Goal: Task Accomplishment & Management: Use online tool/utility

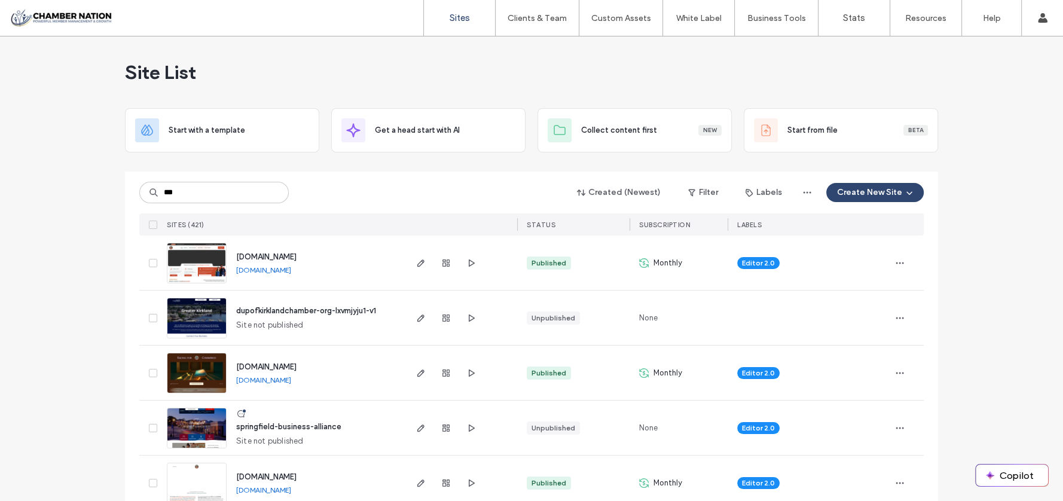
type input "***"
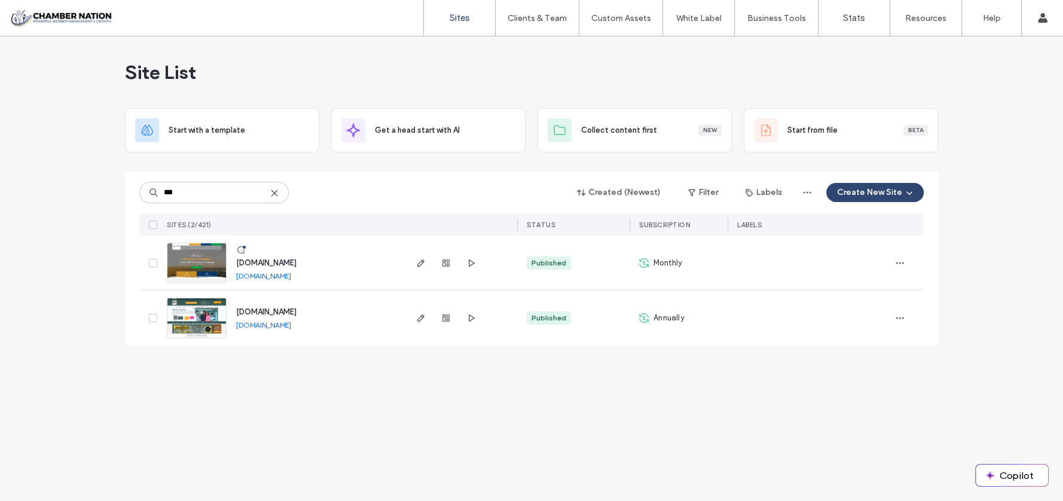
click at [297, 262] on span "[DOMAIN_NAME]" at bounding box center [266, 262] width 60 height 9
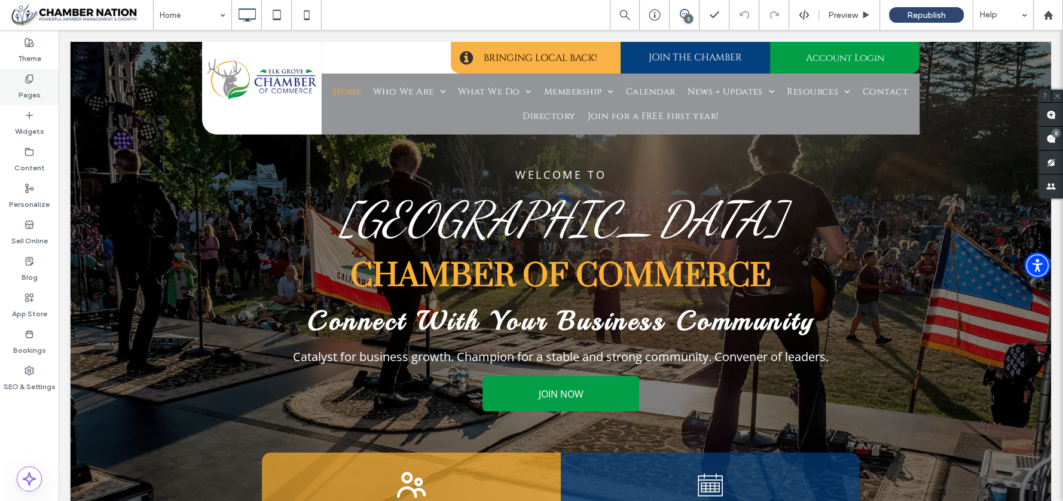
click at [25, 82] on icon at bounding box center [30, 79] width 10 height 10
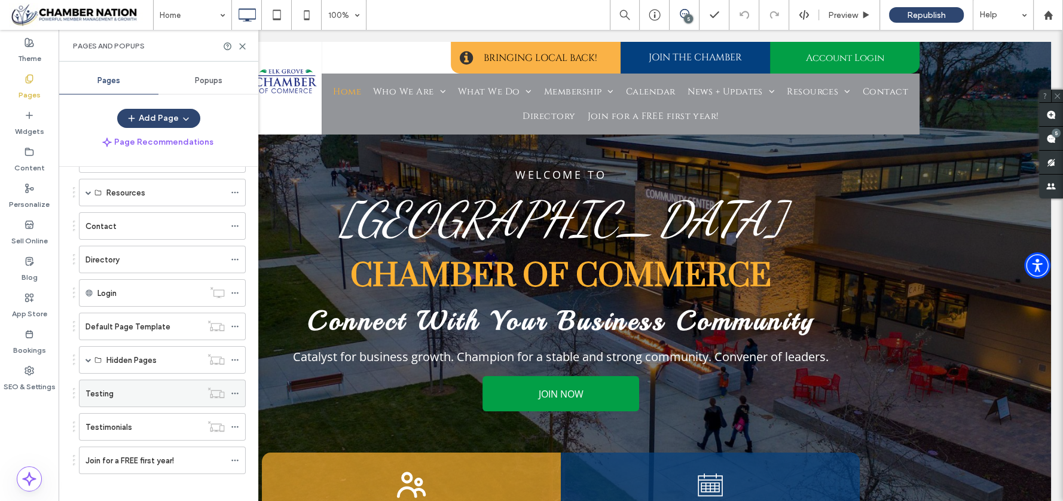
scroll to position [248, 0]
click at [115, 388] on div "Testing" at bounding box center [144, 394] width 116 height 13
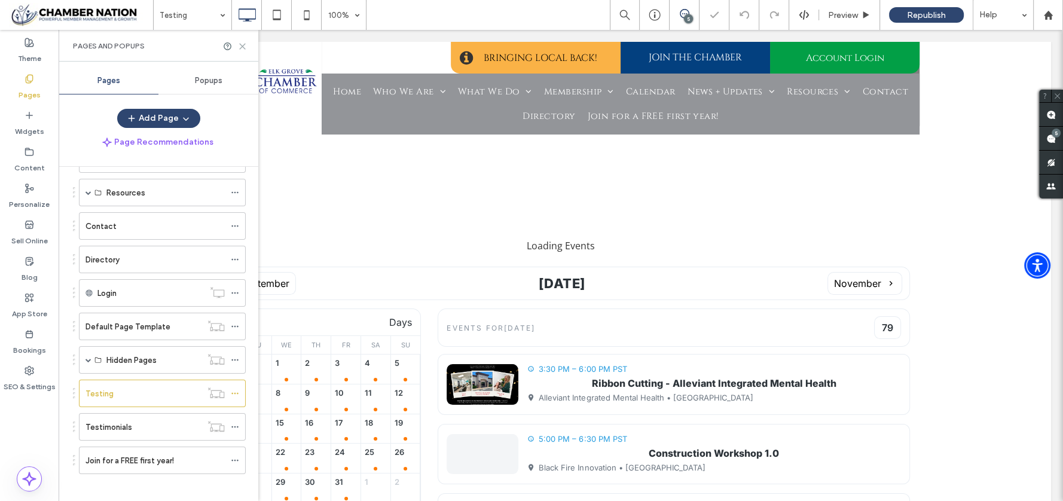
click at [245, 44] on icon at bounding box center [242, 46] width 9 height 9
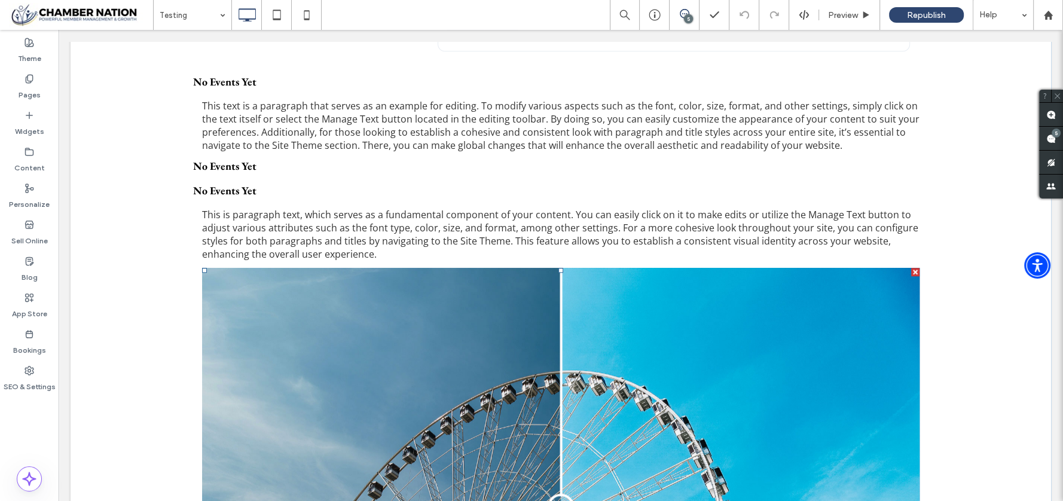
scroll to position [5919, 0]
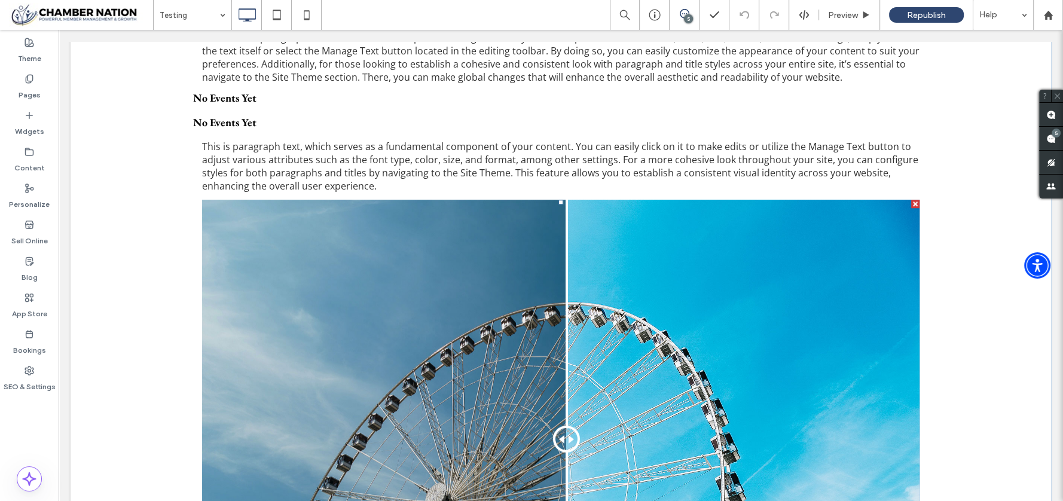
drag, startPoint x: 560, startPoint y: 380, endPoint x: 562, endPoint y: 393, distance: 13.3
click at [562, 426] on div at bounding box center [566, 439] width 27 height 27
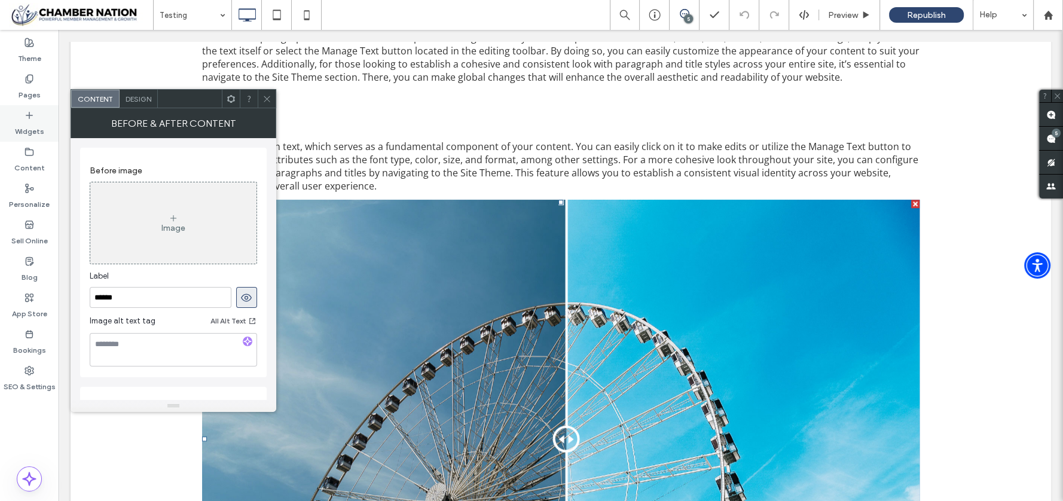
click at [31, 128] on label "Widgets" at bounding box center [29, 128] width 29 height 17
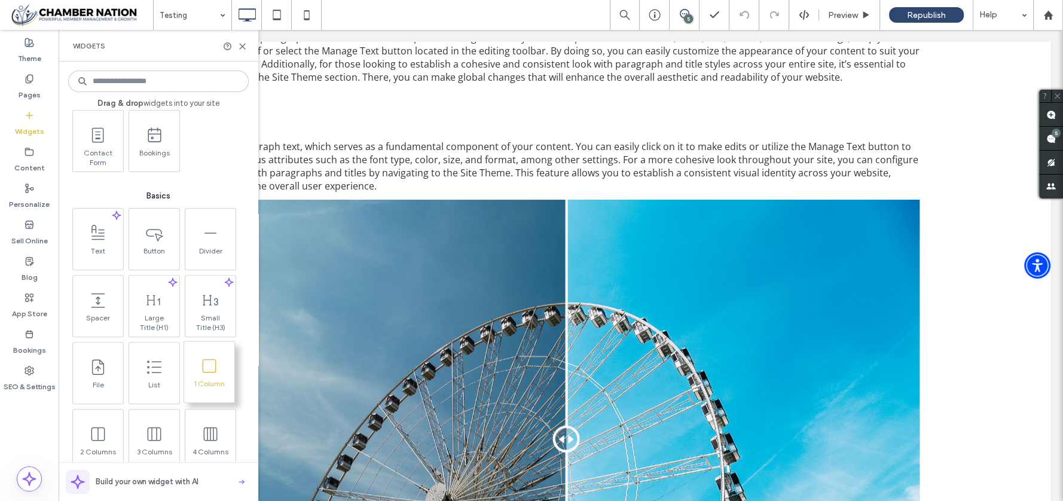
scroll to position [465, 0]
click at [26, 191] on icon at bounding box center [30, 189] width 10 height 10
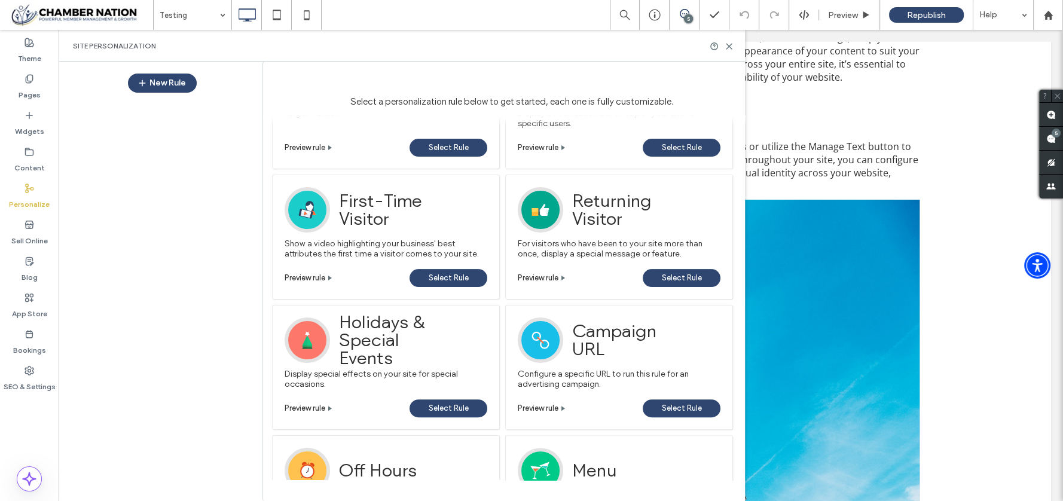
scroll to position [345, 0]
click at [39, 376] on label "SEO & Settings" at bounding box center [30, 384] width 52 height 17
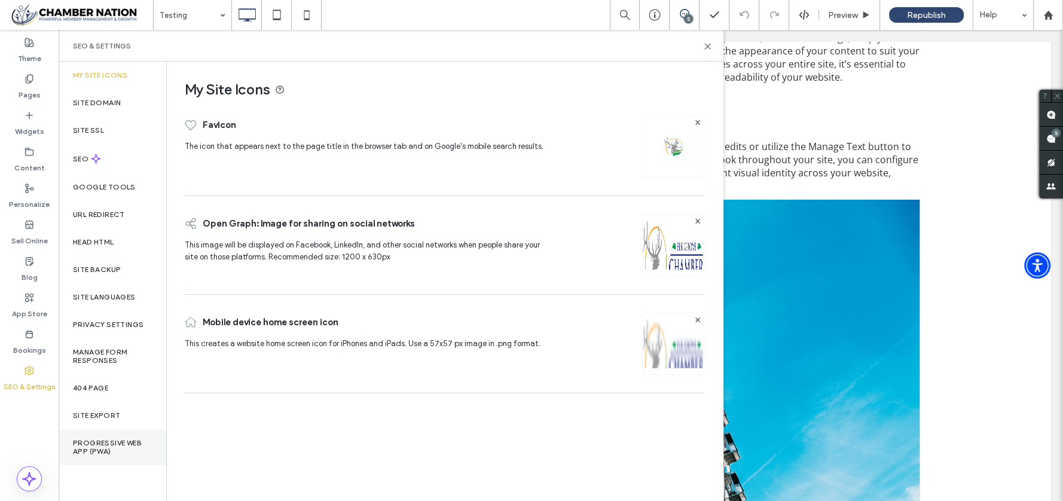
click at [100, 452] on label "Progressive Web App (PWA)" at bounding box center [112, 447] width 79 height 17
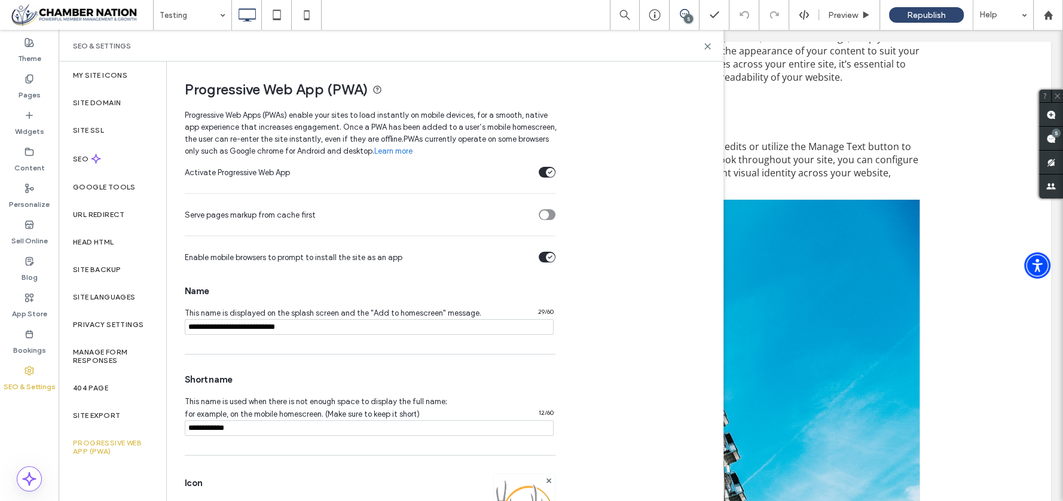
scroll to position [1, 0]
click at [92, 160] on icon at bounding box center [96, 159] width 10 height 10
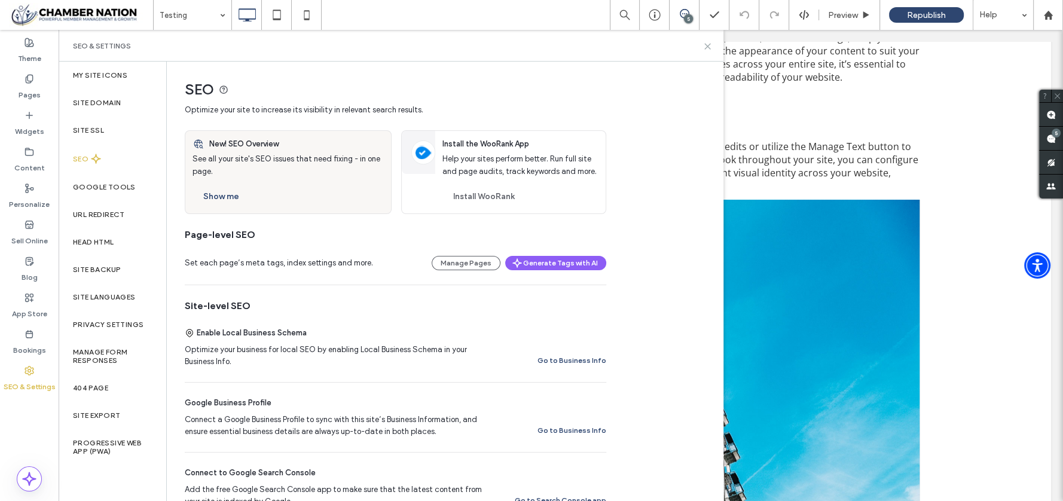
click at [708, 47] on icon at bounding box center [707, 46] width 9 height 9
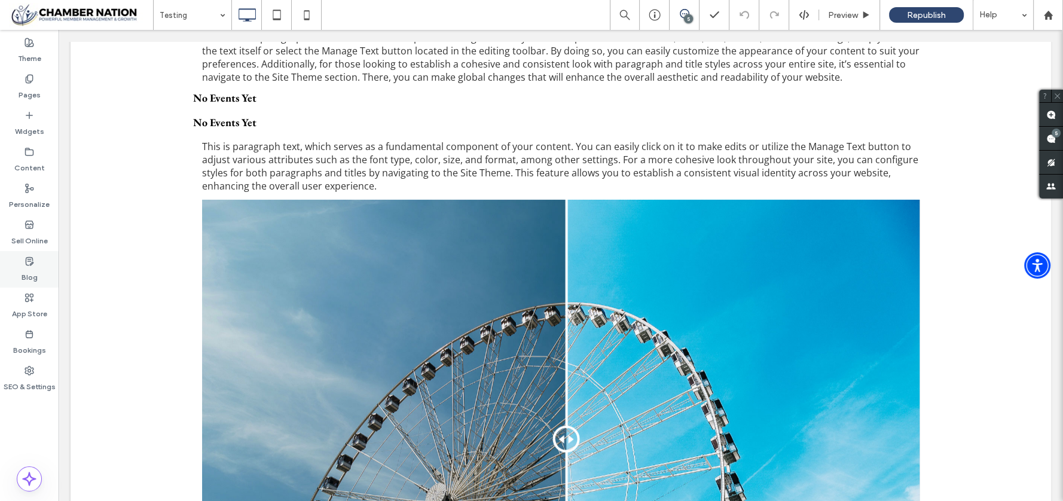
click at [35, 268] on label "Blog" at bounding box center [30, 274] width 16 height 17
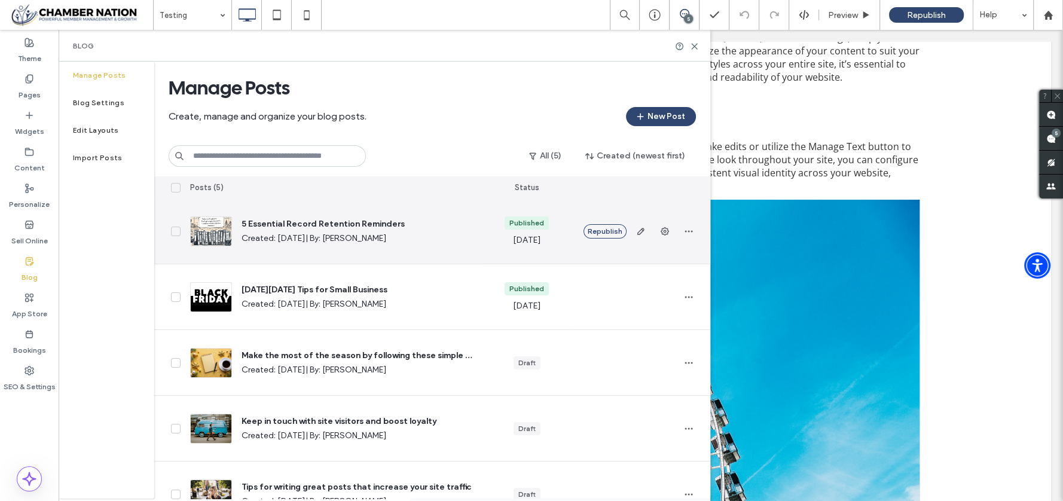
click at [293, 231] on div "5 Essential Record Retention Reminders Created: Mar 25, 2025 | By: Angi Perry" at bounding box center [352, 231] width 241 height 26
click at [295, 224] on span "5 Essential Record Retention Reminders" at bounding box center [357, 224] width 231 height 12
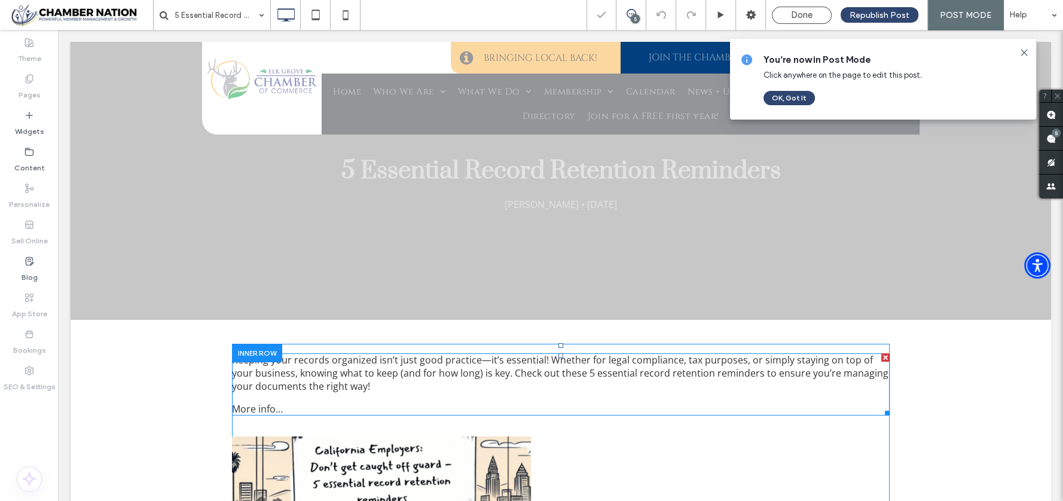
click at [343, 375] on p "Keeping your records organized isn’t just good practice—it’s essential! Whether…" at bounding box center [561, 372] width 658 height 39
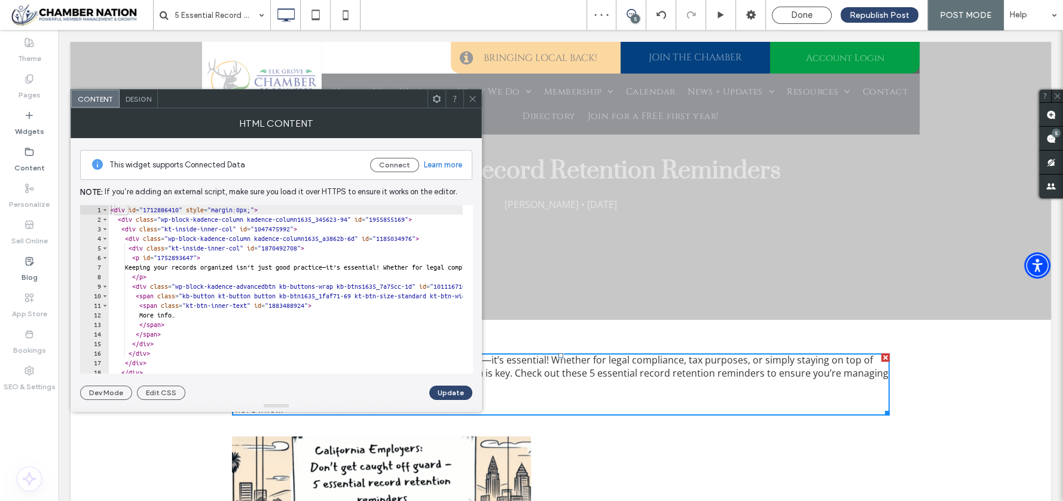
click at [473, 100] on icon at bounding box center [472, 99] width 9 height 9
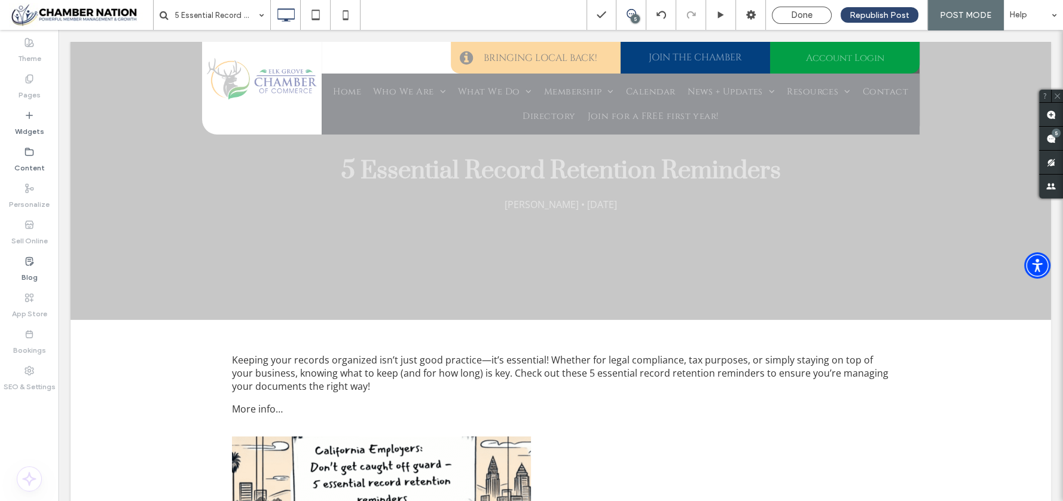
click at [41, 92] on div "Pages" at bounding box center [29, 87] width 59 height 36
click at [34, 89] on label "Pages" at bounding box center [30, 92] width 22 height 17
click at [800, 15] on span "Done" at bounding box center [802, 15] width 22 height 11
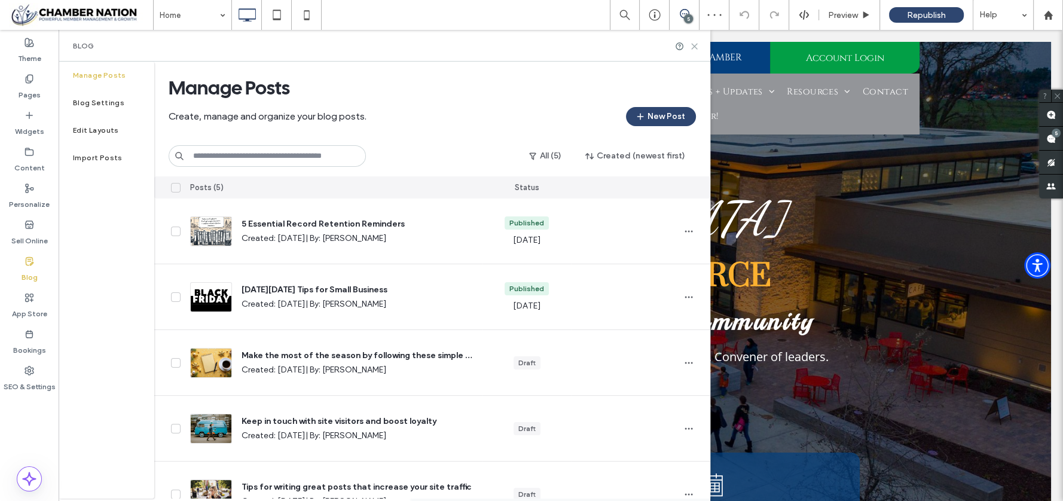
click at [694, 46] on use at bounding box center [694, 46] width 5 height 5
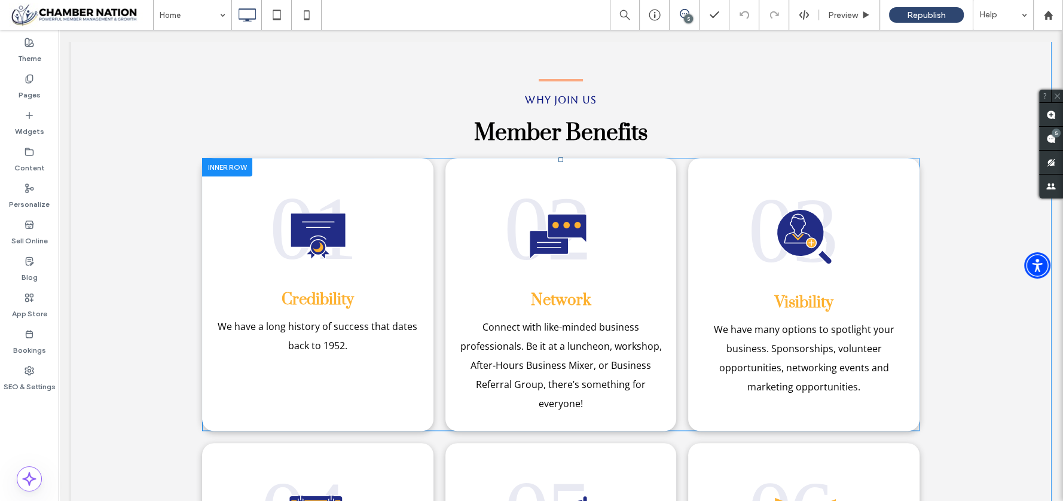
scroll to position [551, 0]
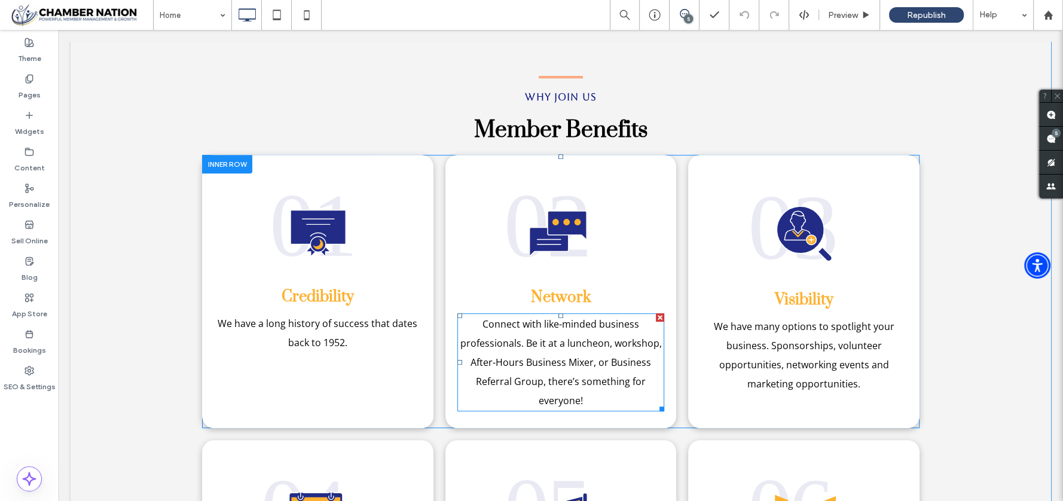
click at [557, 352] on p "Connect with like-minded business professionals. Be it at a luncheon, workshop,…" at bounding box center [562, 363] width 208 height 96
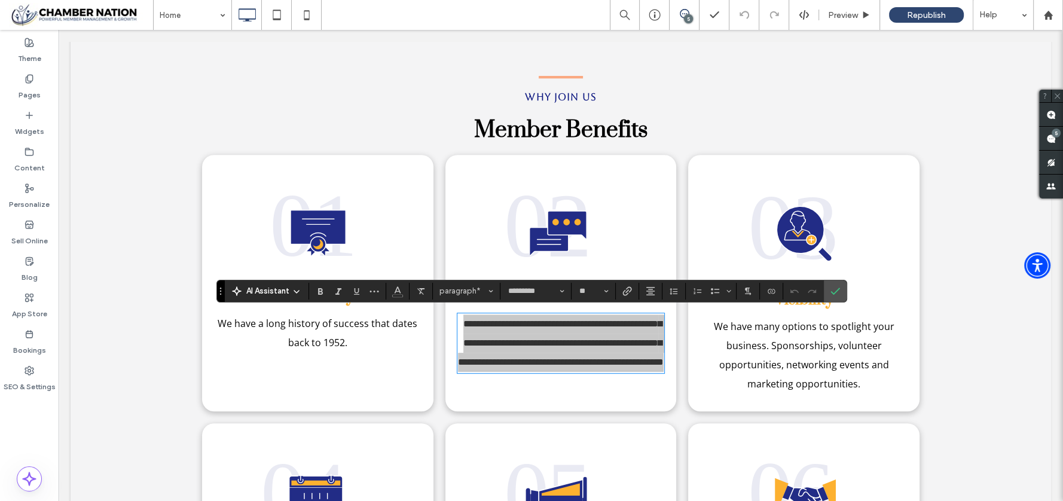
click at [296, 290] on icon at bounding box center [297, 292] width 10 height 10
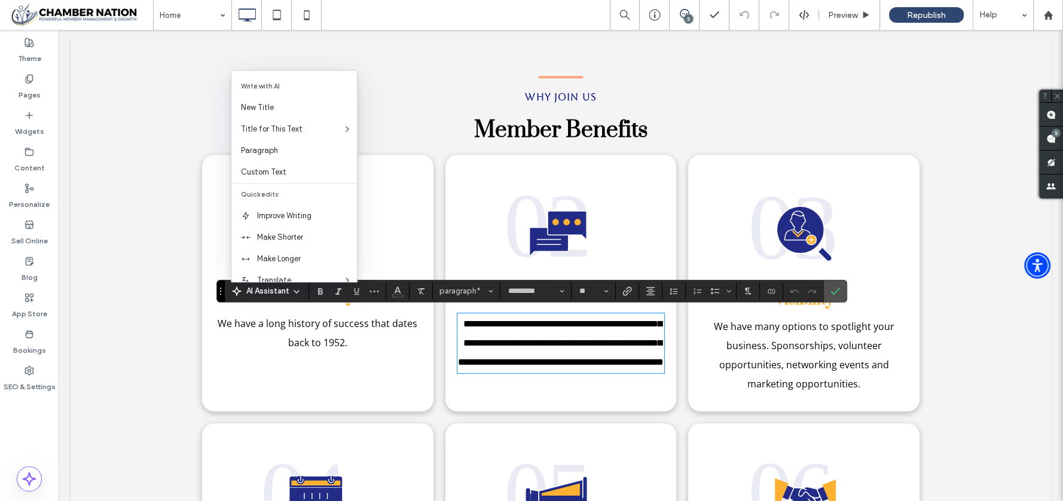
click at [810, 101] on div "Why Join Us Member Benefits Click To Paste" at bounding box center [561, 108] width 670 height 76
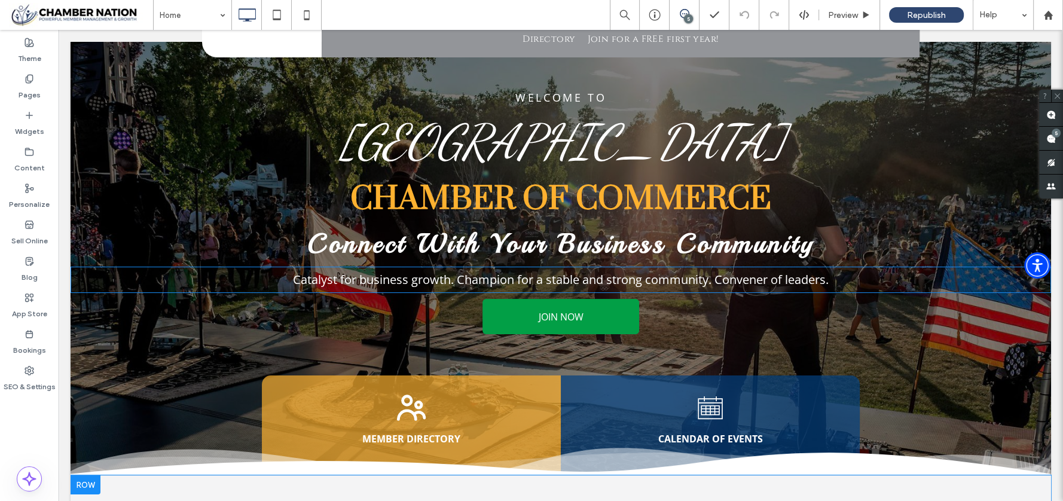
scroll to position [0, 0]
